Goal: Transaction & Acquisition: Purchase product/service

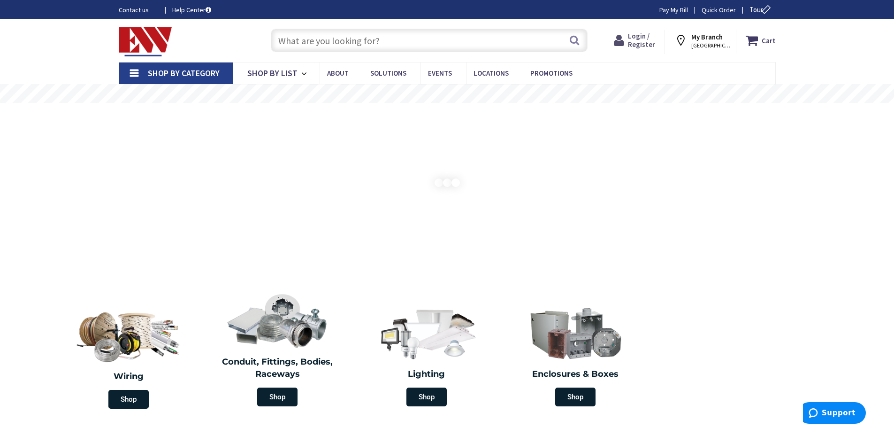
drag, startPoint x: 637, startPoint y: 37, endPoint x: 538, endPoint y: 93, distance: 113.6
click at [637, 37] on span "Login / Register" at bounding box center [641, 39] width 27 height 17
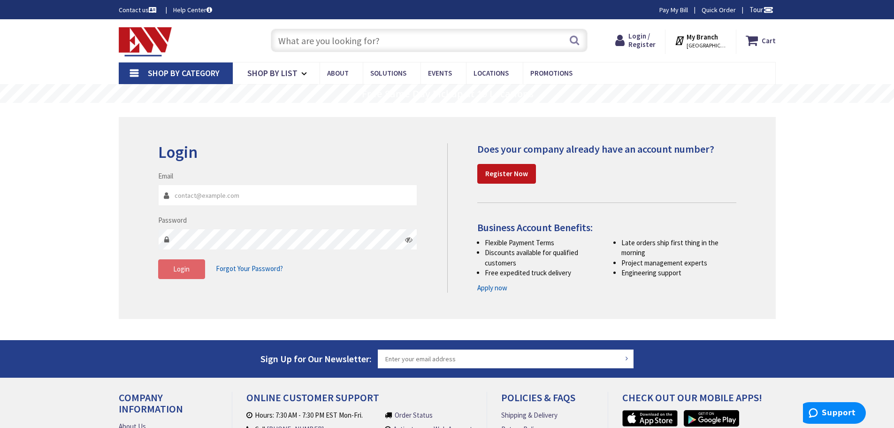
type input "[EMAIL_ADDRESS][DOMAIN_NAME]"
click at [174, 274] on button "Login" at bounding box center [181, 269] width 47 height 20
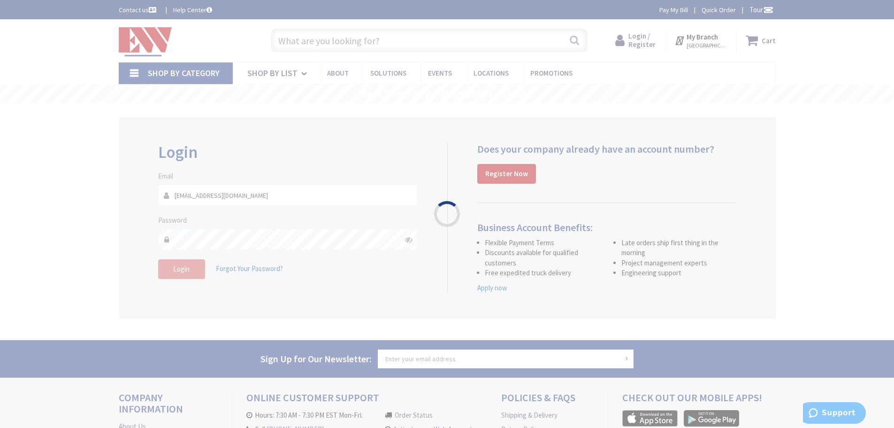
click at [181, 272] on div "Please wait..." at bounding box center [447, 214] width 894 height 428
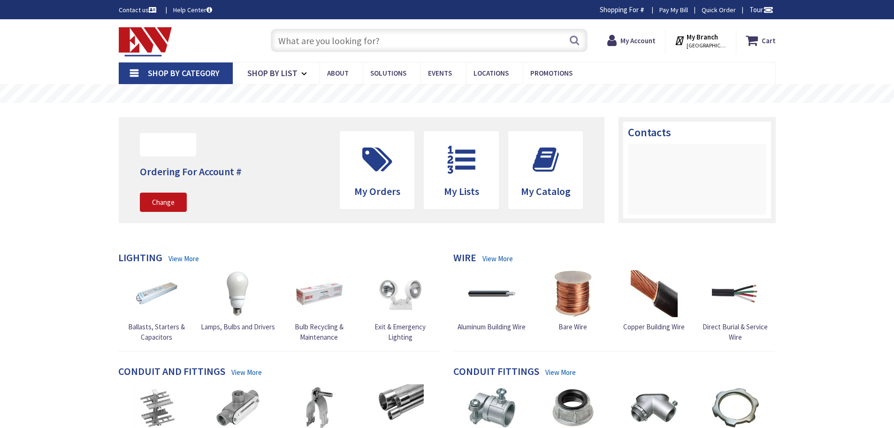
click at [331, 42] on input "text" at bounding box center [429, 40] width 317 height 23
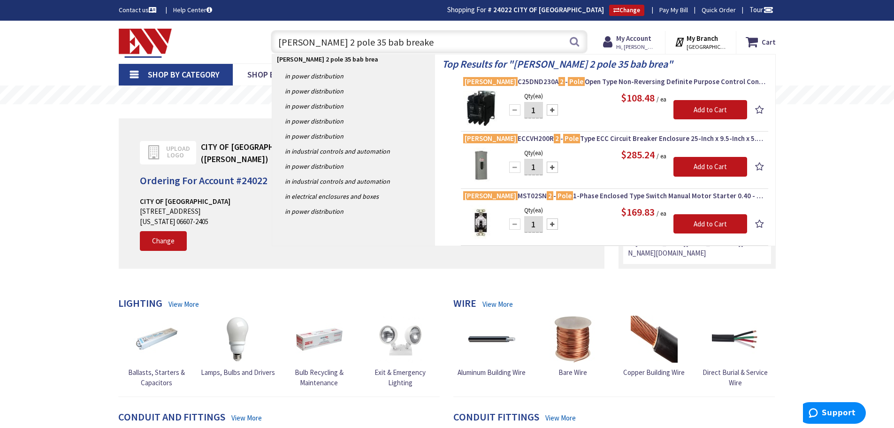
type input "eaton 2 pole 35 bab breaker"
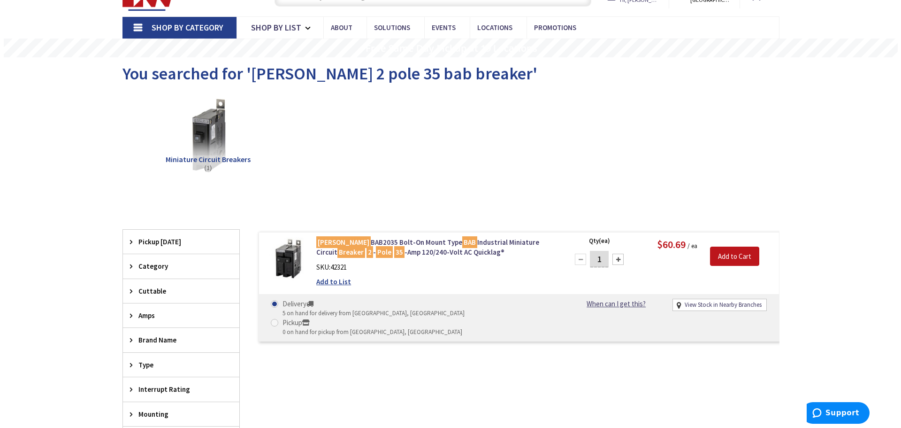
scroll to position [48, 0]
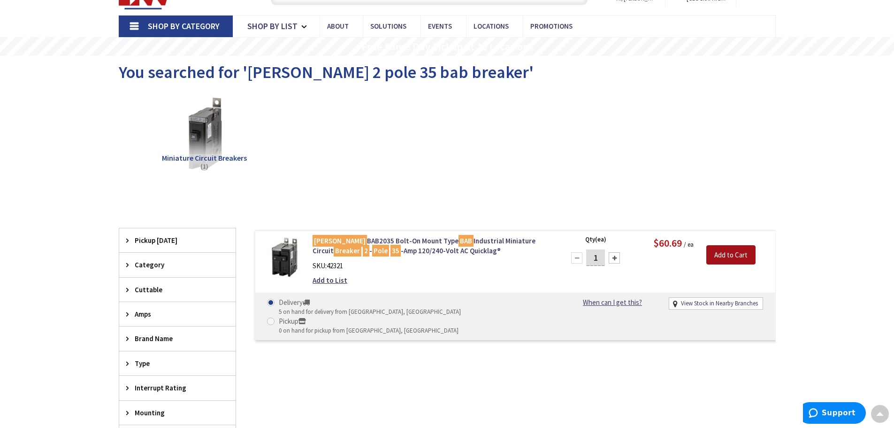
click at [737, 260] on input "Add to Cart" at bounding box center [731, 255] width 49 height 20
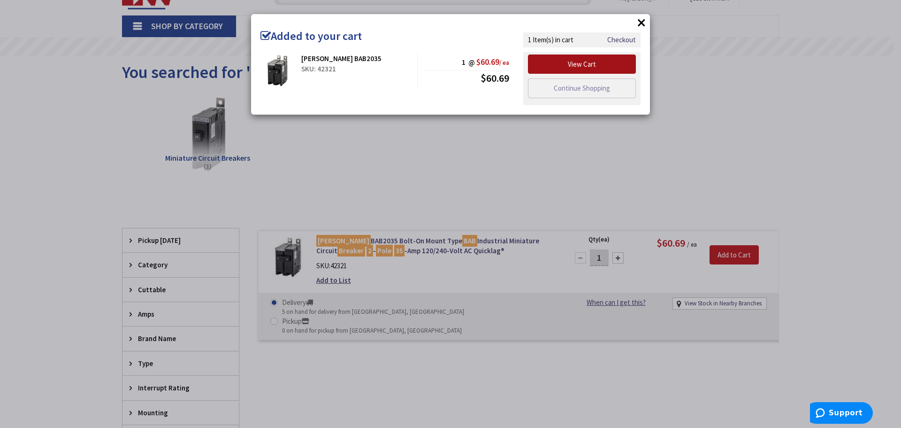
click at [547, 64] on link "View Cart" at bounding box center [582, 64] width 108 height 20
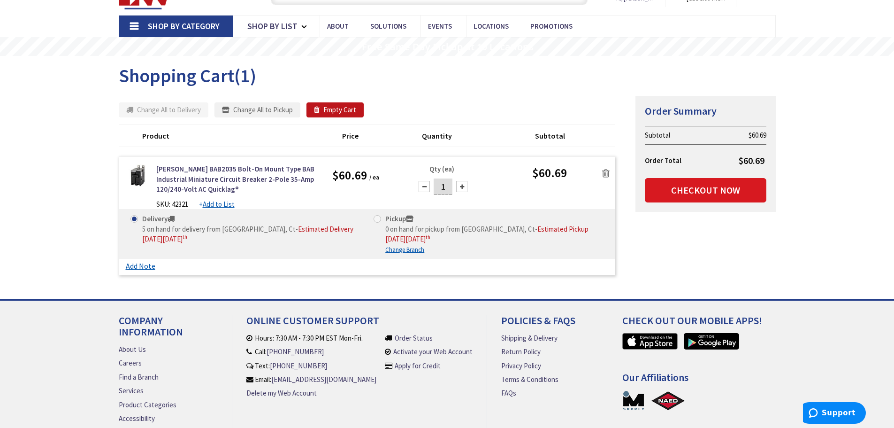
scroll to position [48, 0]
click at [673, 187] on link "Checkout Now" at bounding box center [706, 190] width 122 height 24
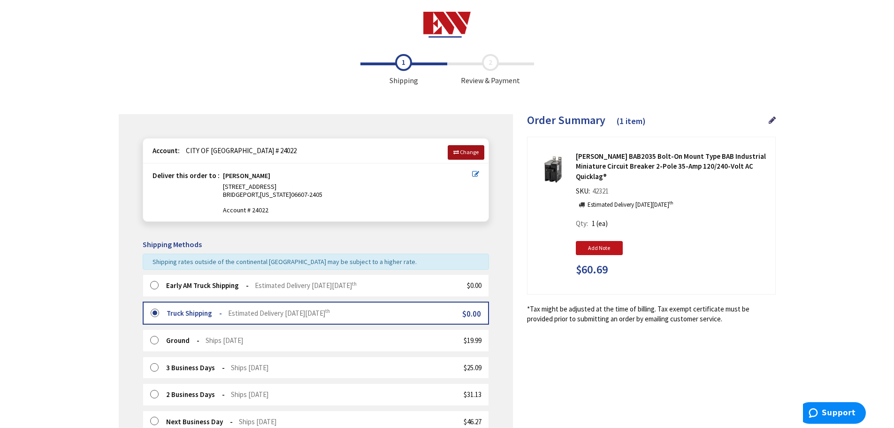
click at [479, 151] on link "Change" at bounding box center [466, 152] width 37 height 14
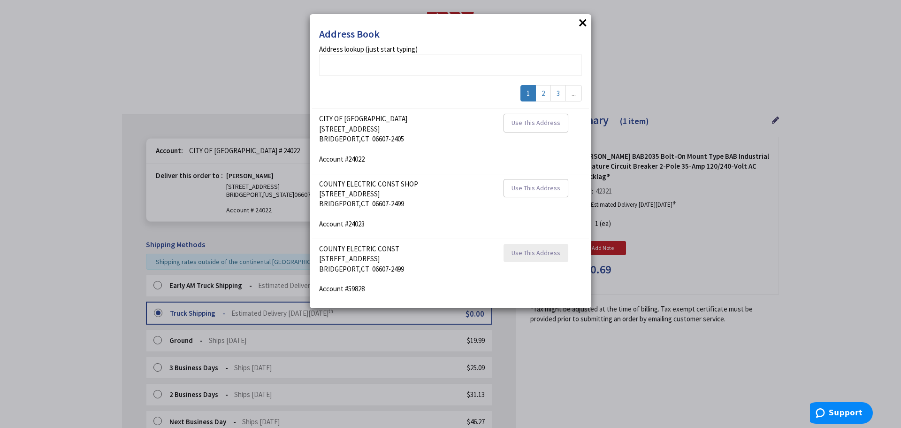
click at [522, 248] on span "Use This Address" at bounding box center [536, 252] width 49 height 8
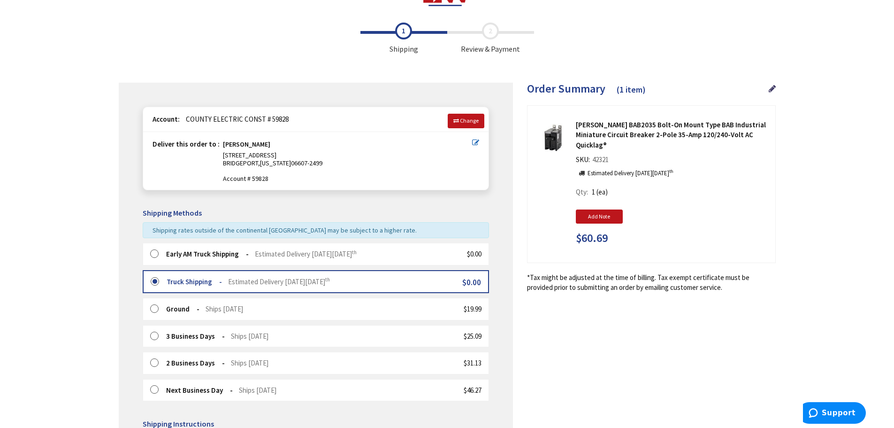
scroll to position [47, 0]
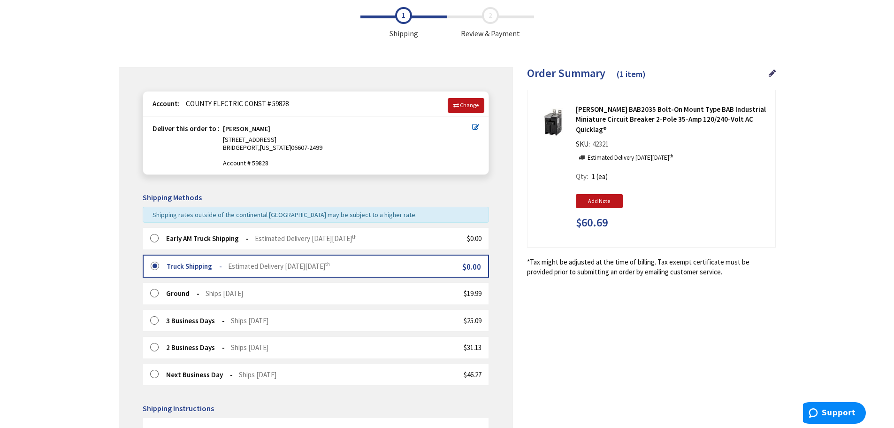
click at [152, 236] on label at bounding box center [157, 238] width 15 height 9
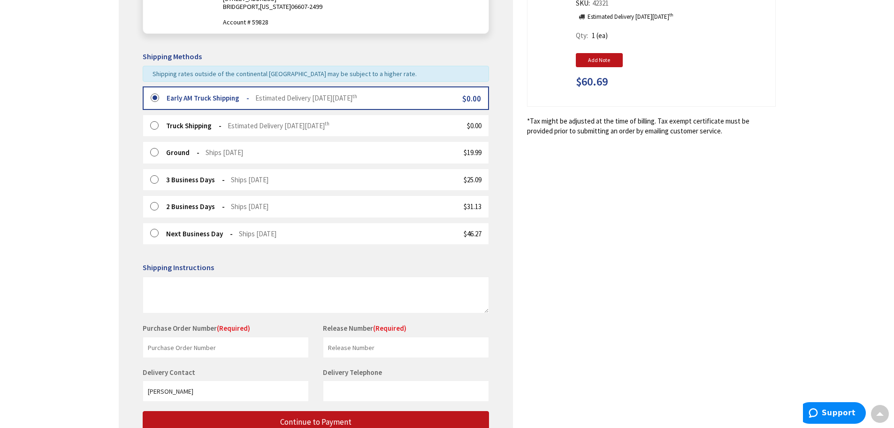
scroll to position [266, 0]
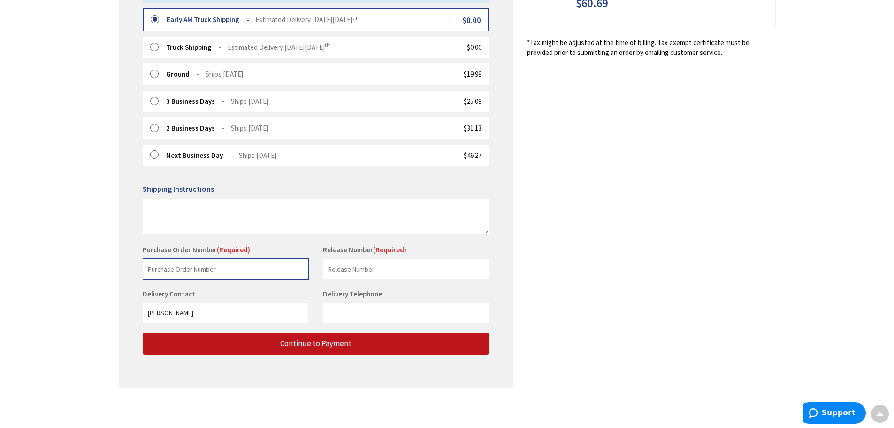
click at [235, 271] on input "text" at bounding box center [226, 268] width 166 height 21
type input "Barnes and Noble"
drag, startPoint x: 164, startPoint y: 313, endPoint x: 171, endPoint y: 331, distance: 18.7
click at [164, 314] on input "[PERSON_NAME]" at bounding box center [226, 312] width 166 height 21
type input "michael cortina"
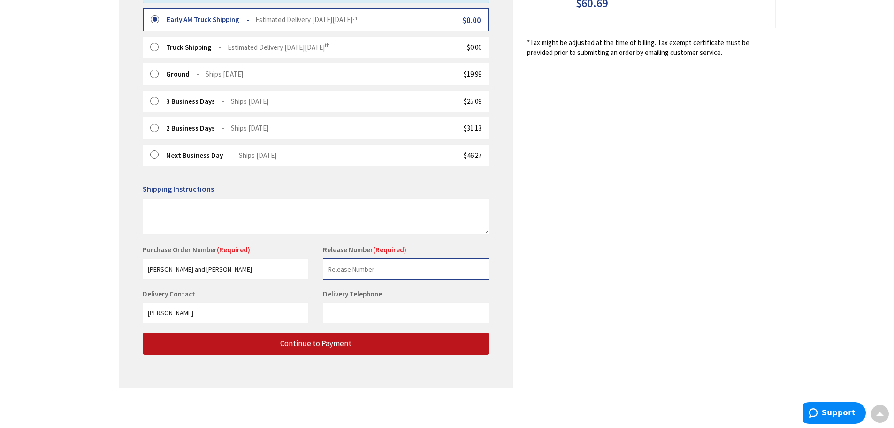
click at [382, 274] on input "text" at bounding box center [406, 268] width 166 height 21
